Goal: Task Accomplishment & Management: Manage account settings

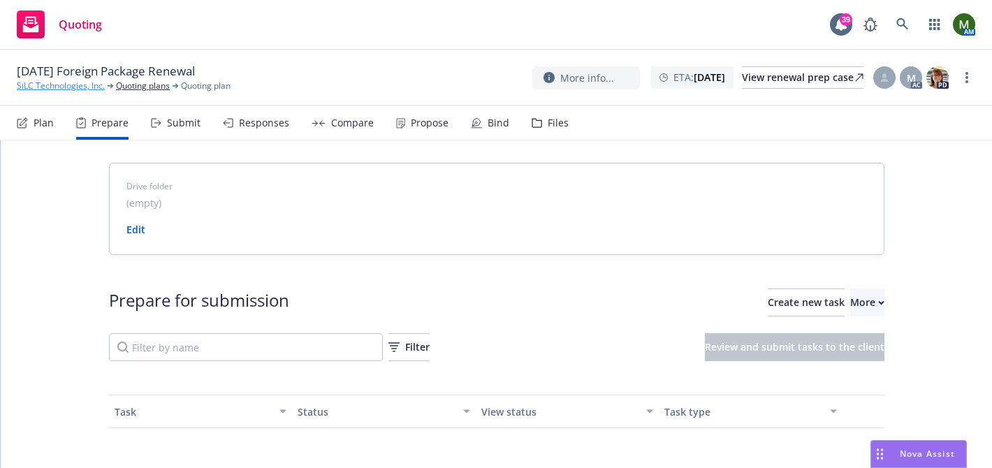
click at [92, 89] on link "SiLC Technologies, Inc." at bounding box center [61, 86] width 88 height 13
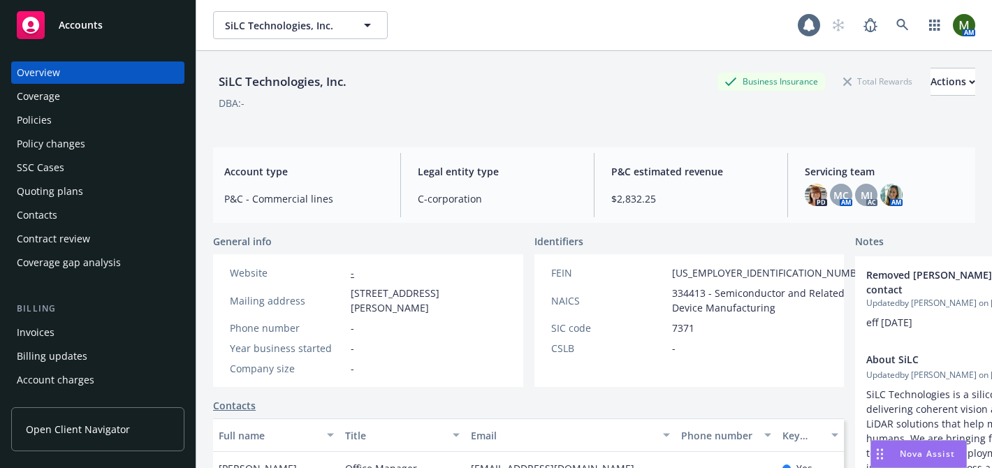
click at [270, 83] on div "SiLC Technologies, Inc." at bounding box center [282, 82] width 139 height 18
copy div "SiLC Technologies, Inc."
click at [46, 209] on div "Contacts" at bounding box center [37, 215] width 41 height 22
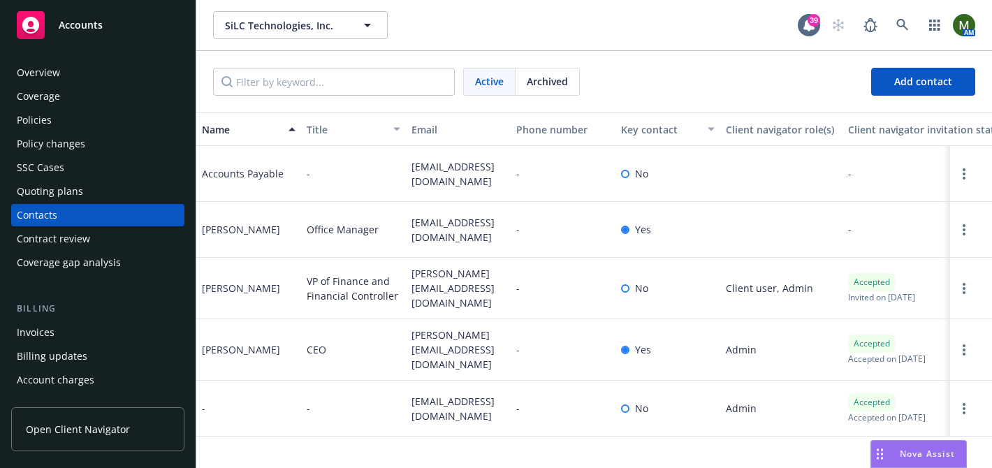
click at [90, 194] on div "Quoting plans" at bounding box center [98, 191] width 162 height 22
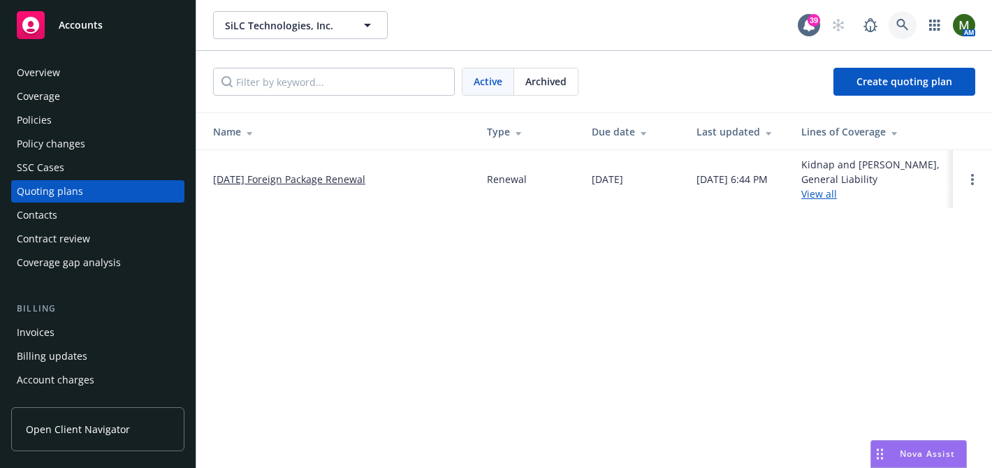
click at [895, 31] on link at bounding box center [902, 25] width 28 height 28
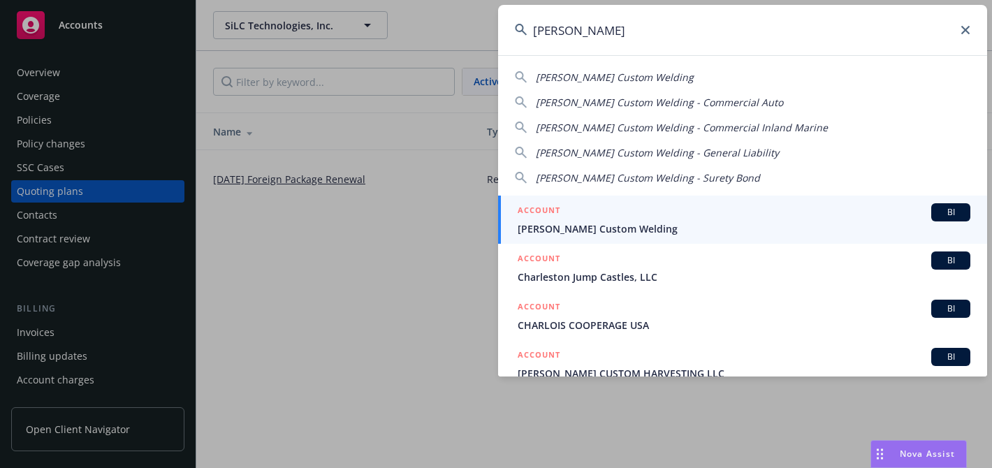
type input "[PERSON_NAME]"
click at [624, 207] on div "ACCOUNT BI" at bounding box center [743, 212] width 453 height 18
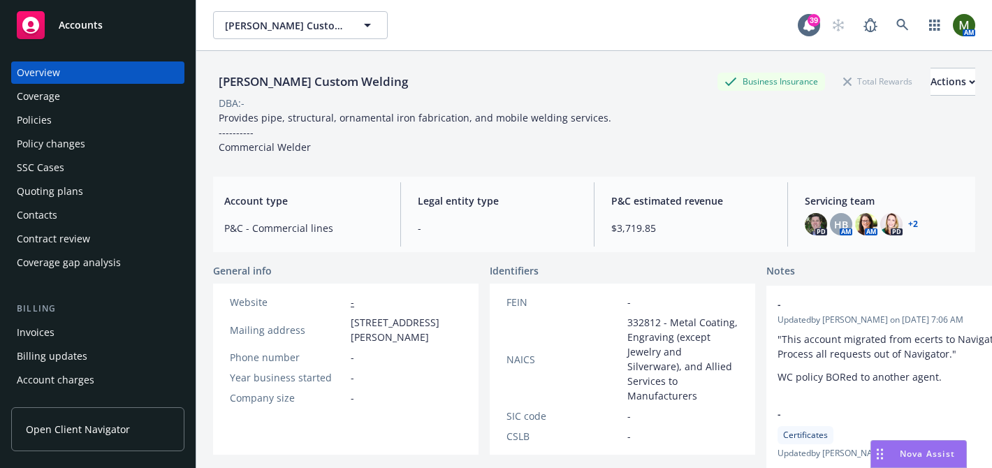
click at [118, 119] on div "Policies" at bounding box center [98, 120] width 162 height 22
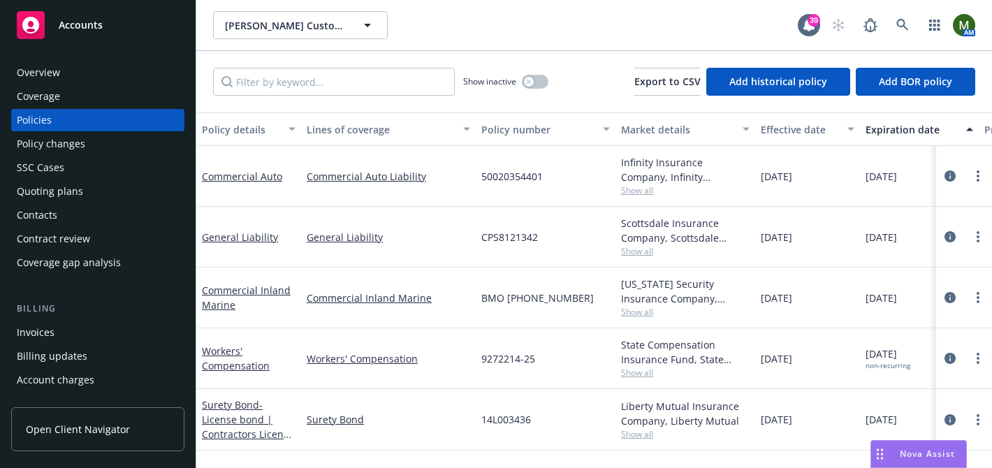
click at [487, 237] on span "CPS8121342" at bounding box center [509, 237] width 57 height 15
copy span "CPS8121342"
click at [895, 19] on link at bounding box center [902, 25] width 28 height 28
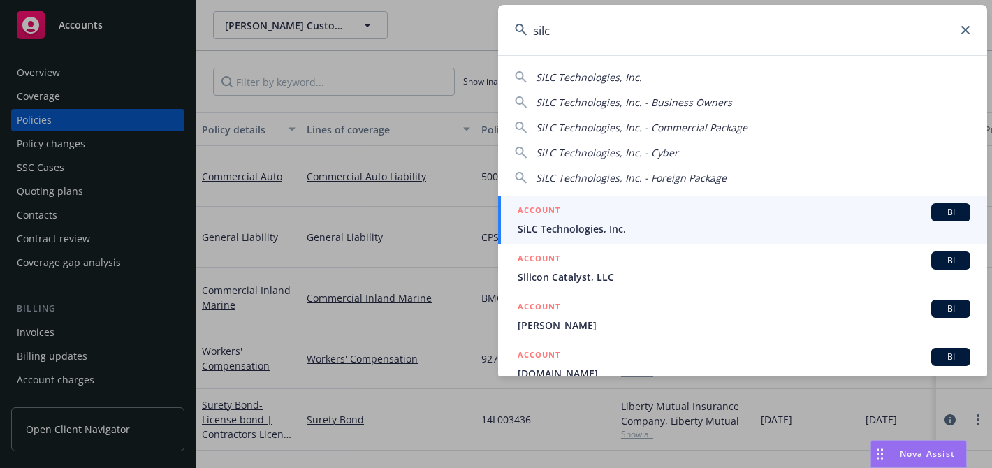
type input "silc"
click at [561, 214] on div "ACCOUNT BI" at bounding box center [743, 212] width 453 height 18
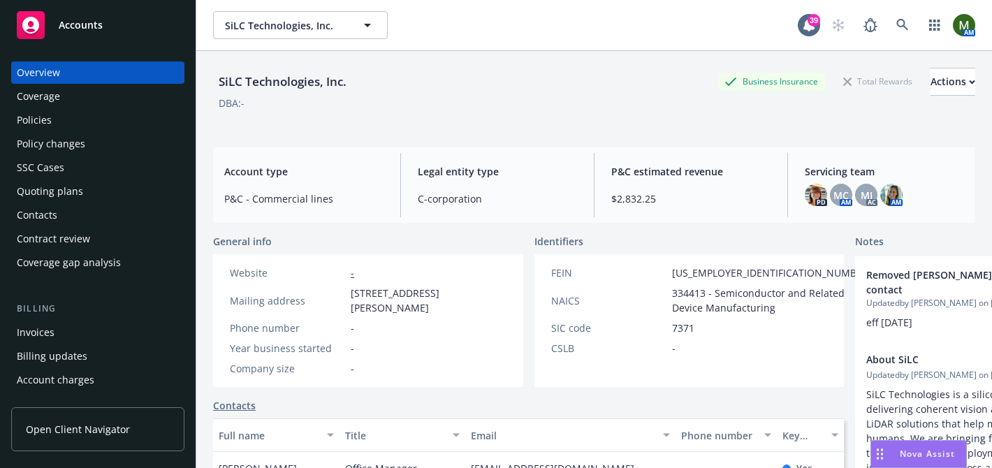
click at [117, 120] on div "Policies" at bounding box center [98, 120] width 162 height 22
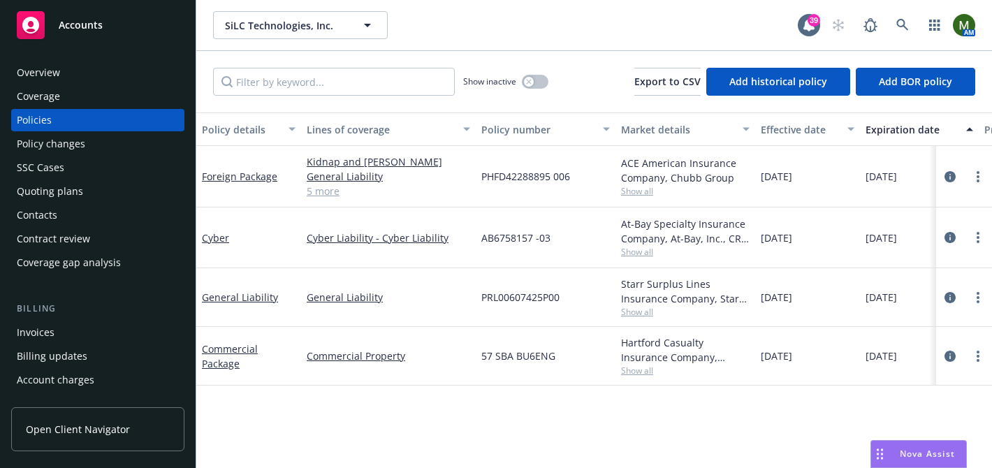
click at [506, 302] on span "PRL00607425P00" at bounding box center [520, 297] width 78 height 15
copy span "PRL00607425P00"
click at [240, 291] on link "General Liability" at bounding box center [240, 297] width 76 height 13
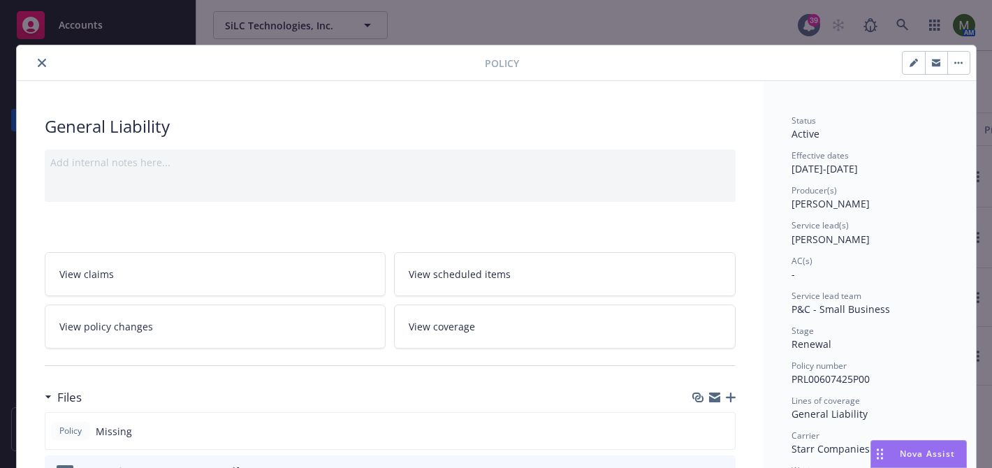
click at [723, 399] on div at bounding box center [713, 397] width 43 height 11
click at [717, 399] on icon "button" at bounding box center [714, 399] width 11 height 6
click at [34, 65] on button "close" at bounding box center [42, 62] width 17 height 17
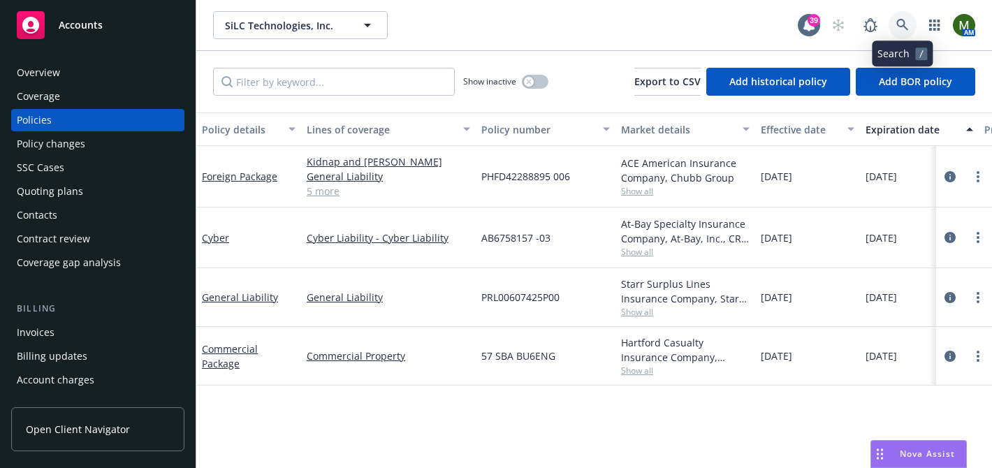
click at [895, 27] on link at bounding box center [902, 25] width 28 height 28
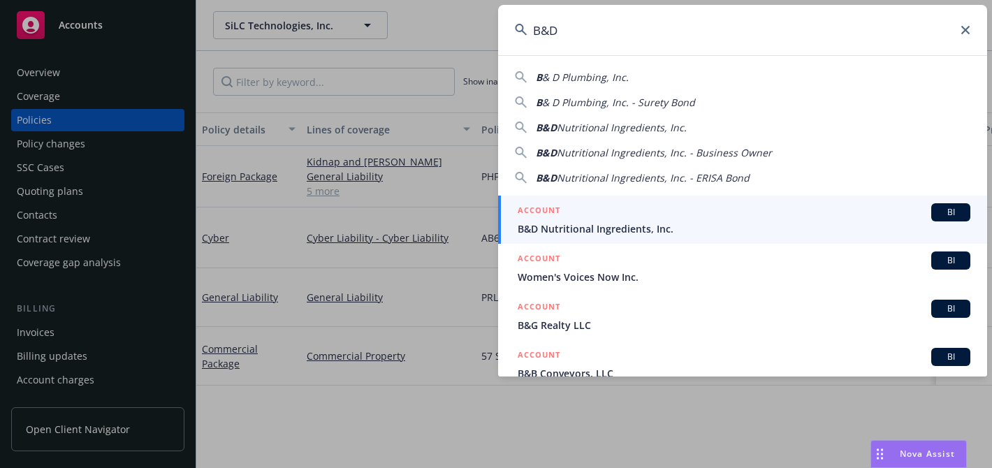
type input "B&D"
click at [565, 217] on div "ACCOUNT BI" at bounding box center [743, 212] width 453 height 18
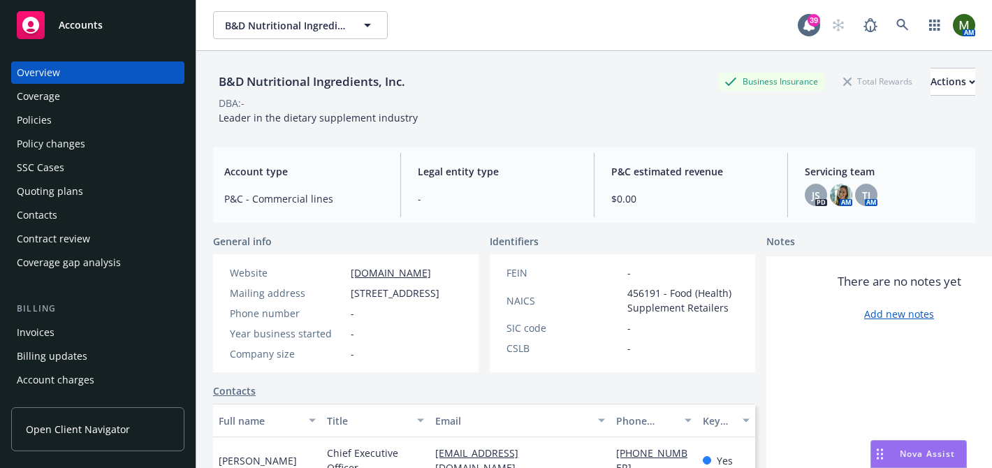
click at [79, 114] on div "Policies" at bounding box center [98, 120] width 162 height 22
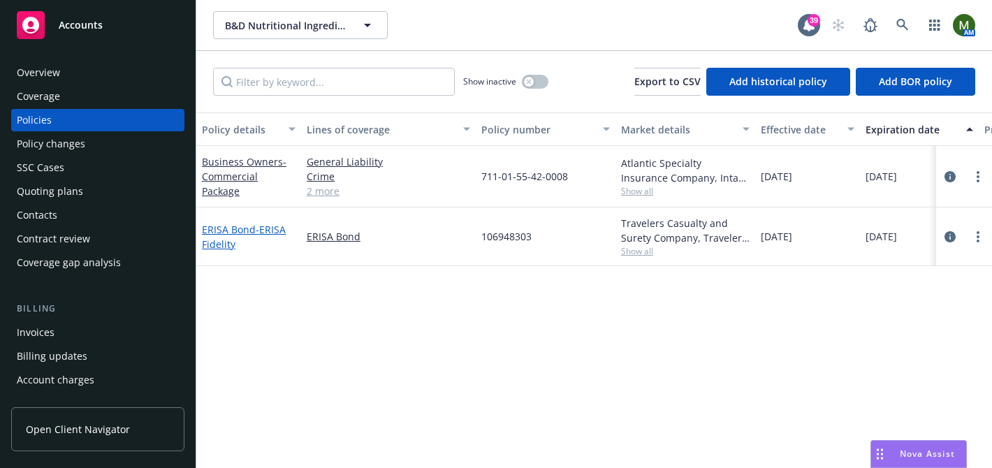
click at [272, 230] on span "- ERISA Fidelity" at bounding box center [244, 237] width 84 height 28
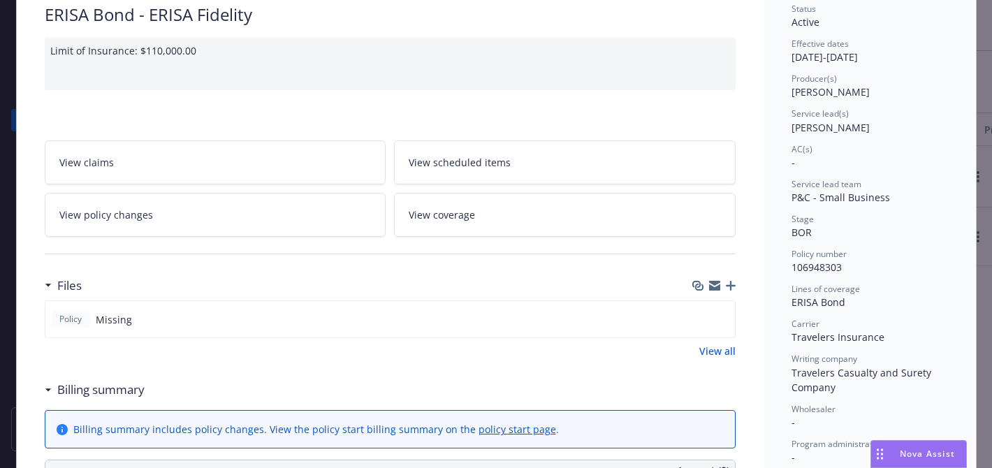
scroll to position [112, 0]
click at [726, 288] on icon "button" at bounding box center [731, 285] width 10 height 10
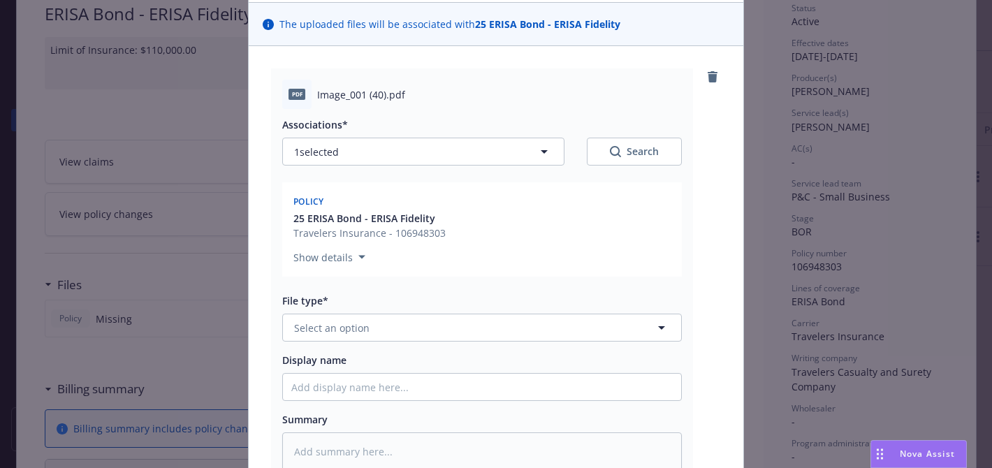
scroll to position [131, 0]
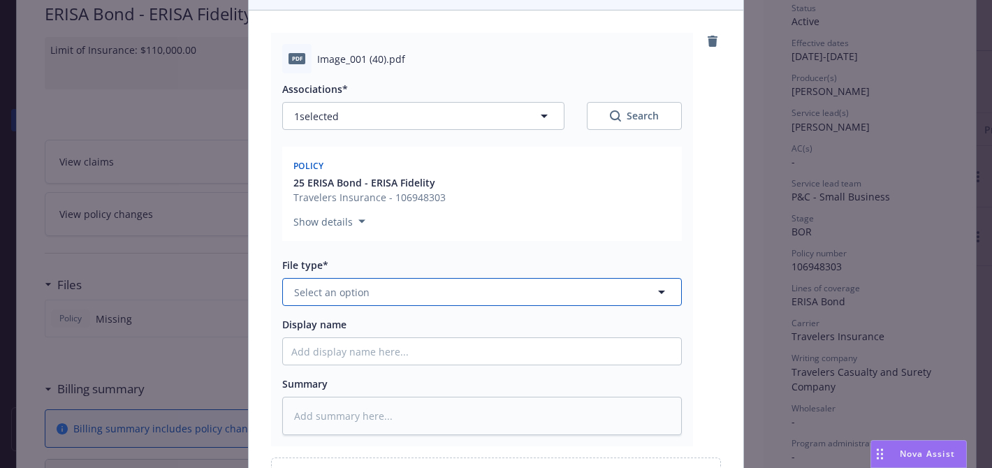
click at [443, 288] on button "Select an option" at bounding box center [481, 292] width 399 height 28
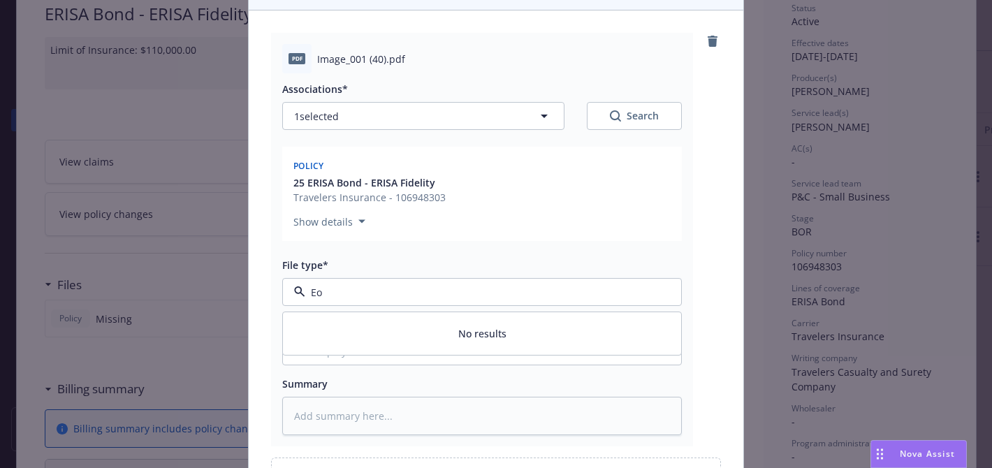
type input "E"
type input "e"
type input "other"
click at [314, 328] on span "Other" at bounding box center [311, 330] width 28 height 15
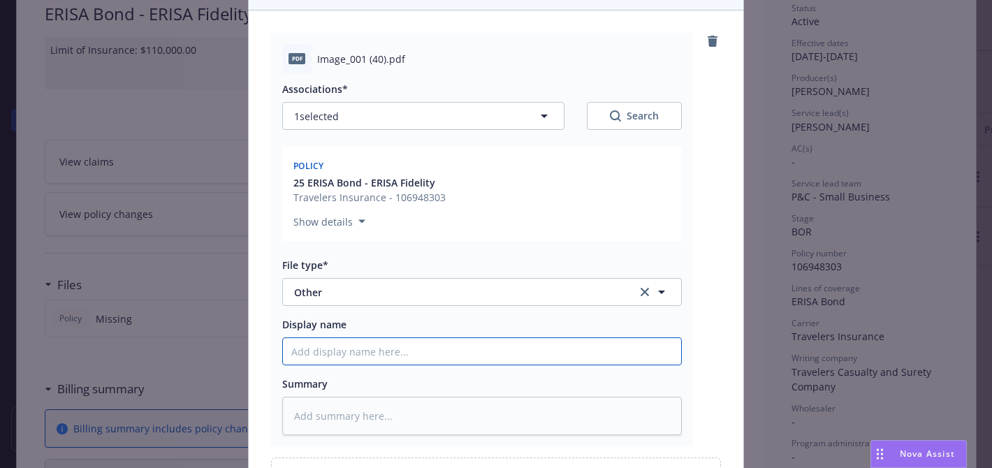
click at [320, 346] on input "Display name" at bounding box center [482, 351] width 398 height 27
type textarea "x"
type input "ER"
type textarea "x"
type input "ERi"
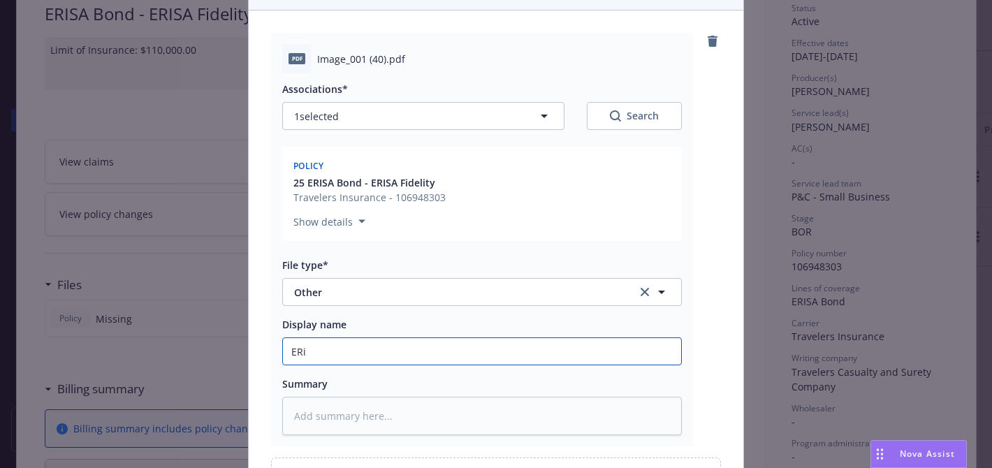
type textarea "x"
type input "ERis"
type textarea "x"
type input "ERi"
type textarea "x"
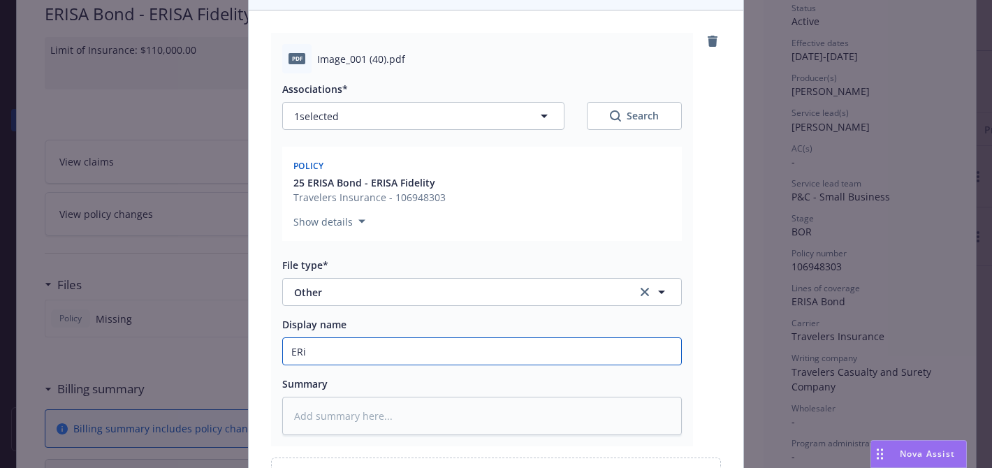
type input "ER"
type textarea "x"
type input "E"
type textarea "x"
type input "Er"
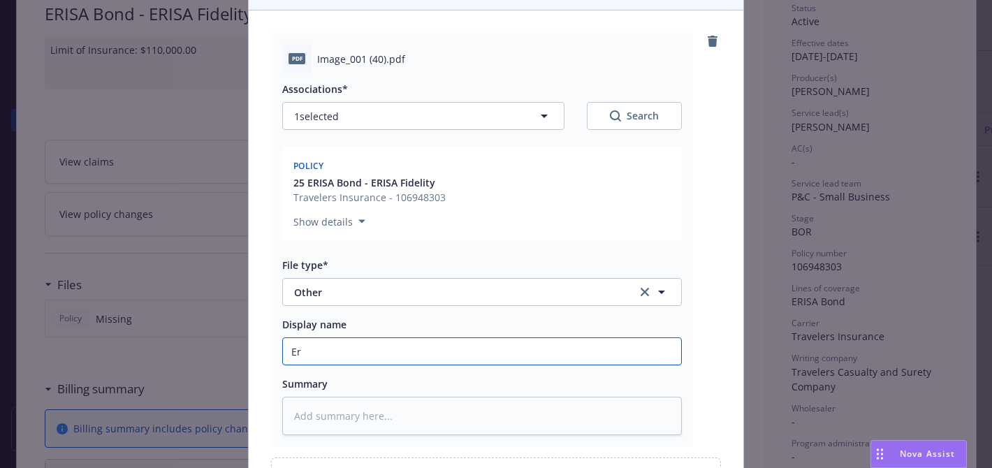
type textarea "x"
type input "[PERSON_NAME]"
type textarea "x"
type input "Erisa"
type textarea "x"
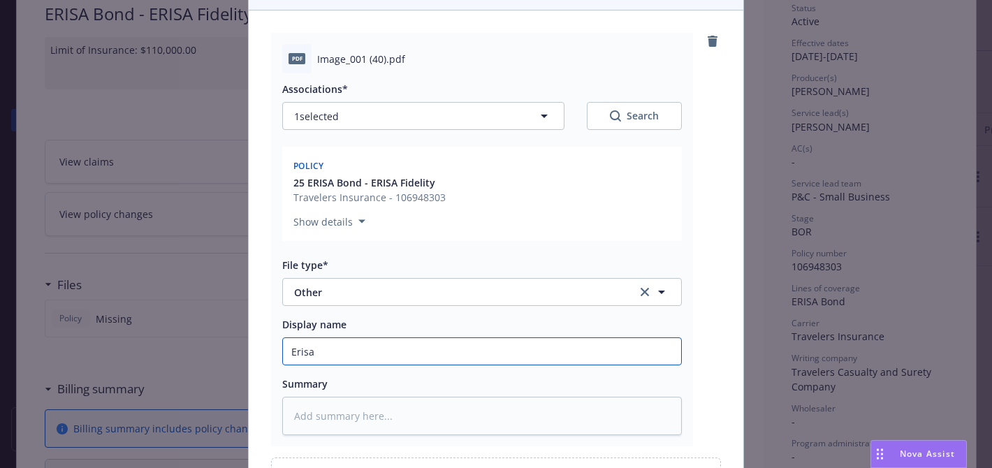
type input "Erisa"
type textarea "x"
type input "Erisa B"
type textarea "x"
type input "[PERSON_NAME]"
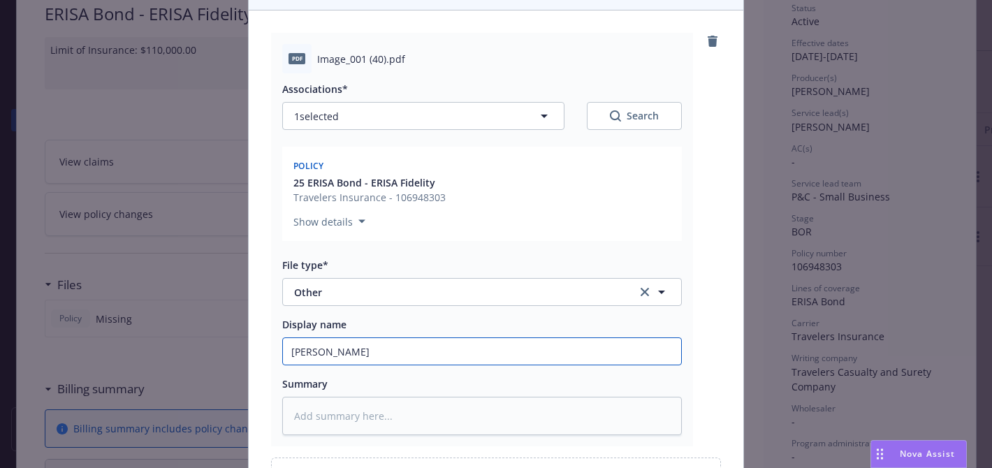
type textarea "x"
type input "[PERSON_NAME]"
type textarea "x"
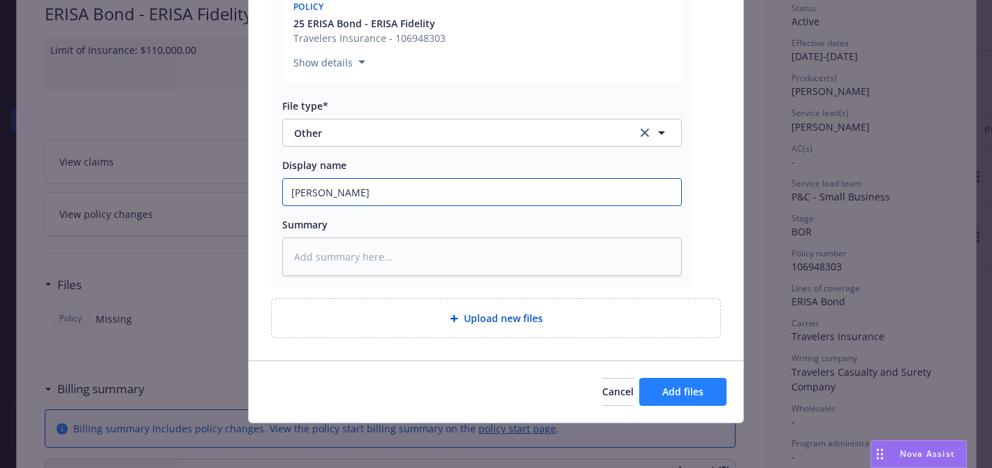
type input "[PERSON_NAME]"
click at [679, 389] on span "Add files" at bounding box center [682, 391] width 41 height 13
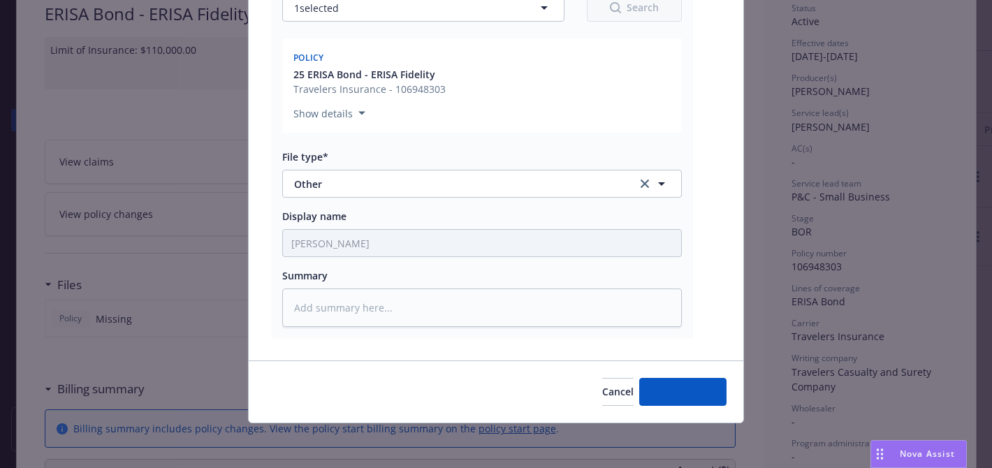
type textarea "x"
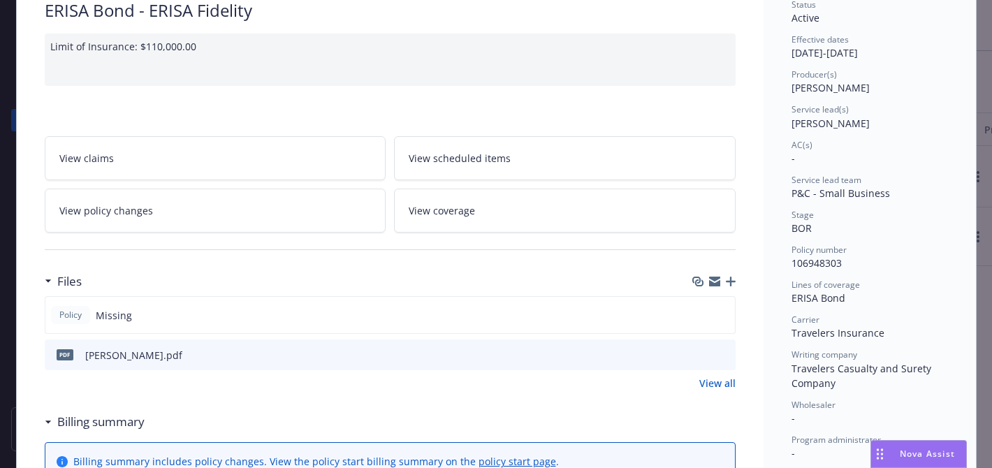
scroll to position [126, 0]
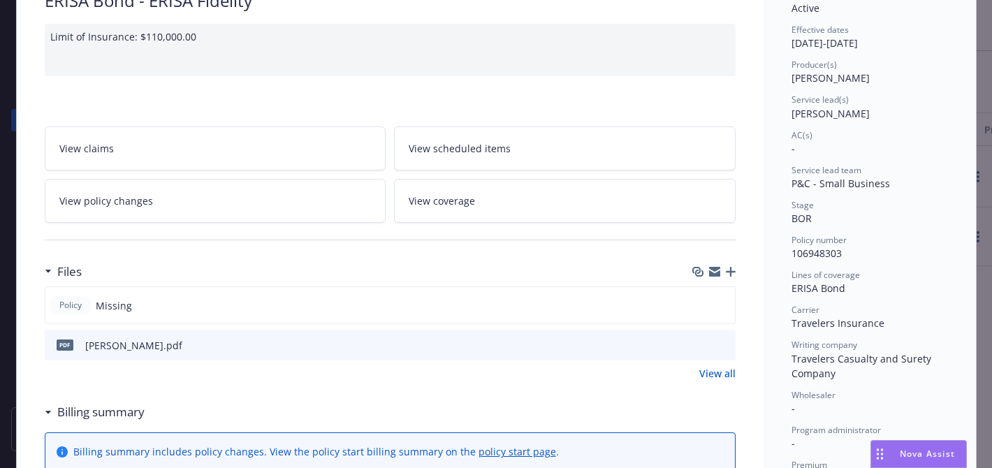
click at [703, 342] on icon "download file" at bounding box center [698, 343] width 9 height 8
